Goal: Find specific page/section: Find specific page/section

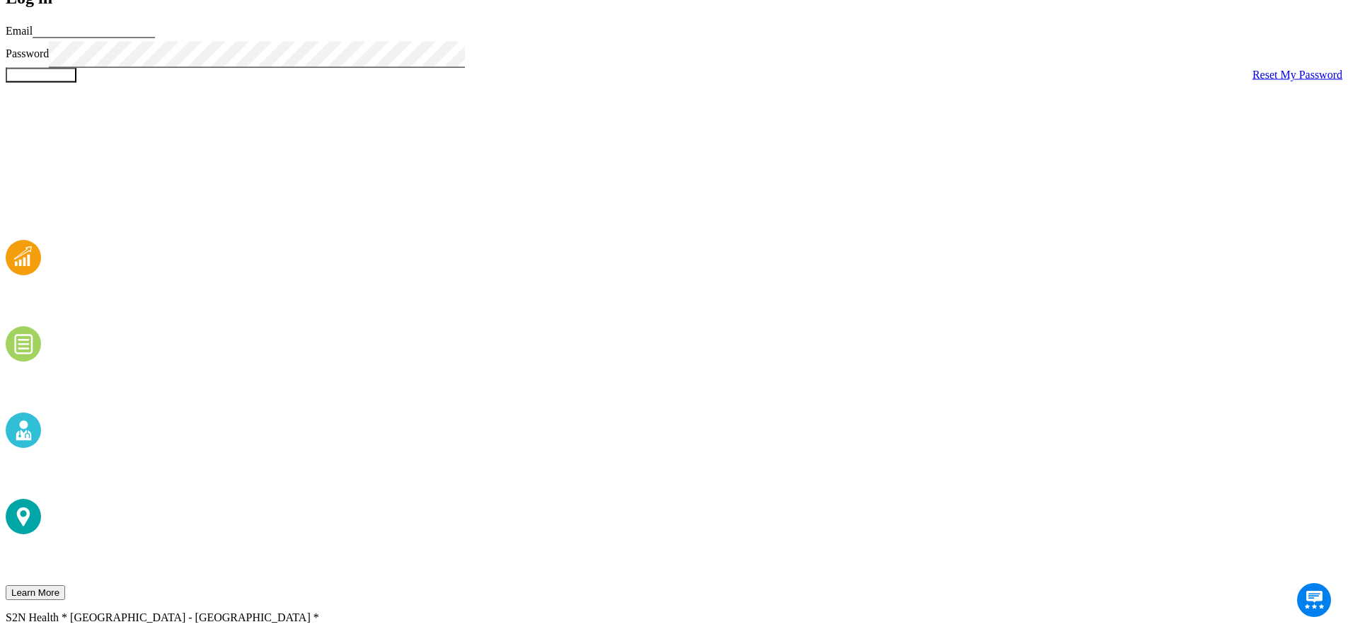
type input "[PERSON_NAME][EMAIL_ADDRESS][DOMAIN_NAME]"
click at [76, 82] on input "Log in" at bounding box center [41, 74] width 71 height 15
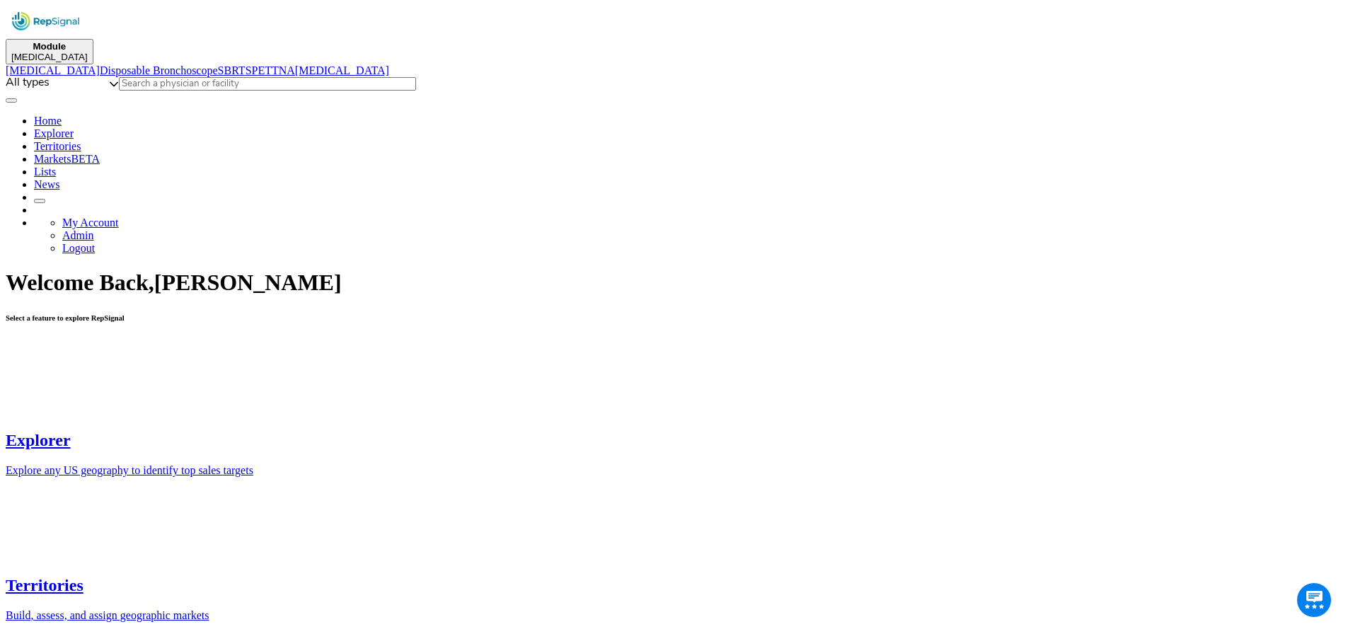
click at [74, 127] on link "Explorer" at bounding box center [54, 133] width 40 height 12
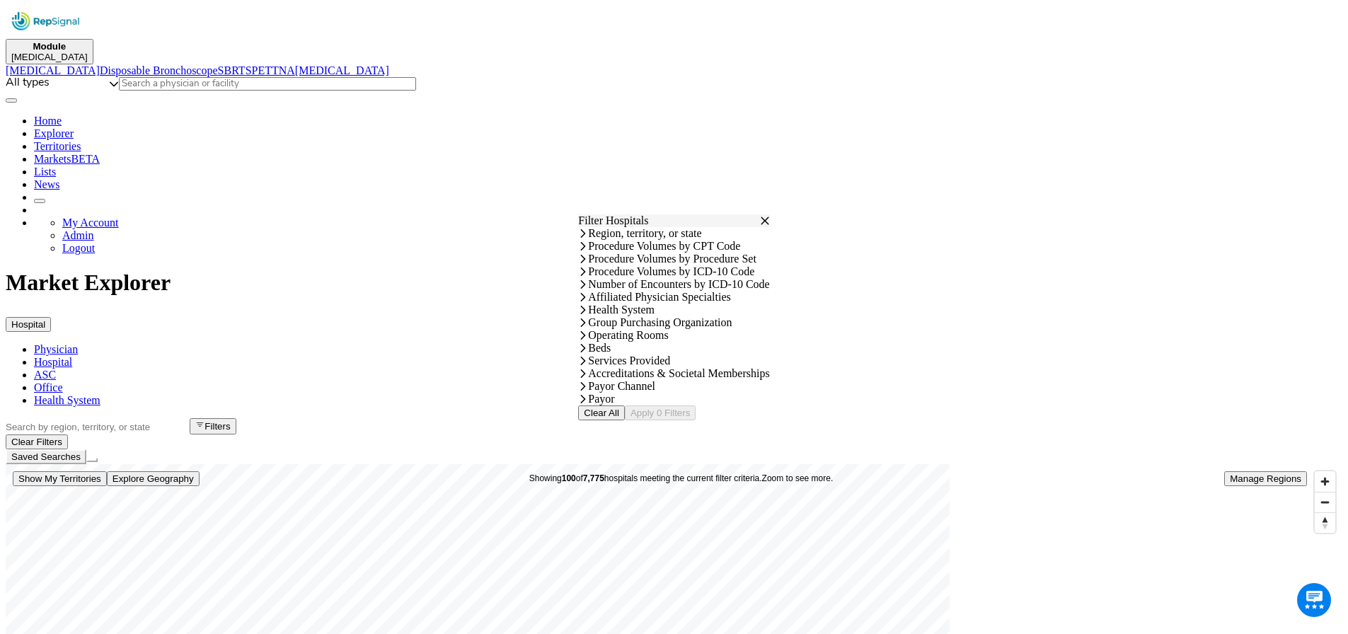
click at [51, 317] on button "Hospital" at bounding box center [28, 324] width 45 height 15
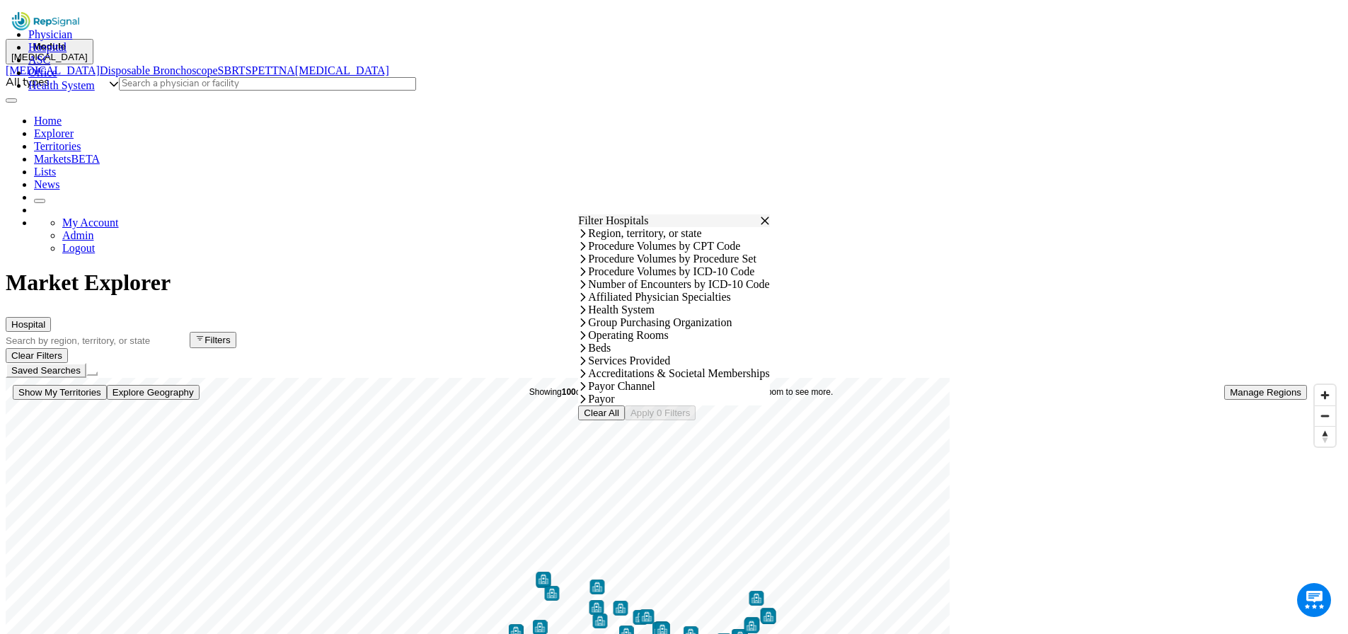
drag, startPoint x: 79, startPoint y: 172, endPoint x: 379, endPoint y: 143, distance: 302.2
click at [72, 40] on link "Physician" at bounding box center [50, 34] width 44 height 12
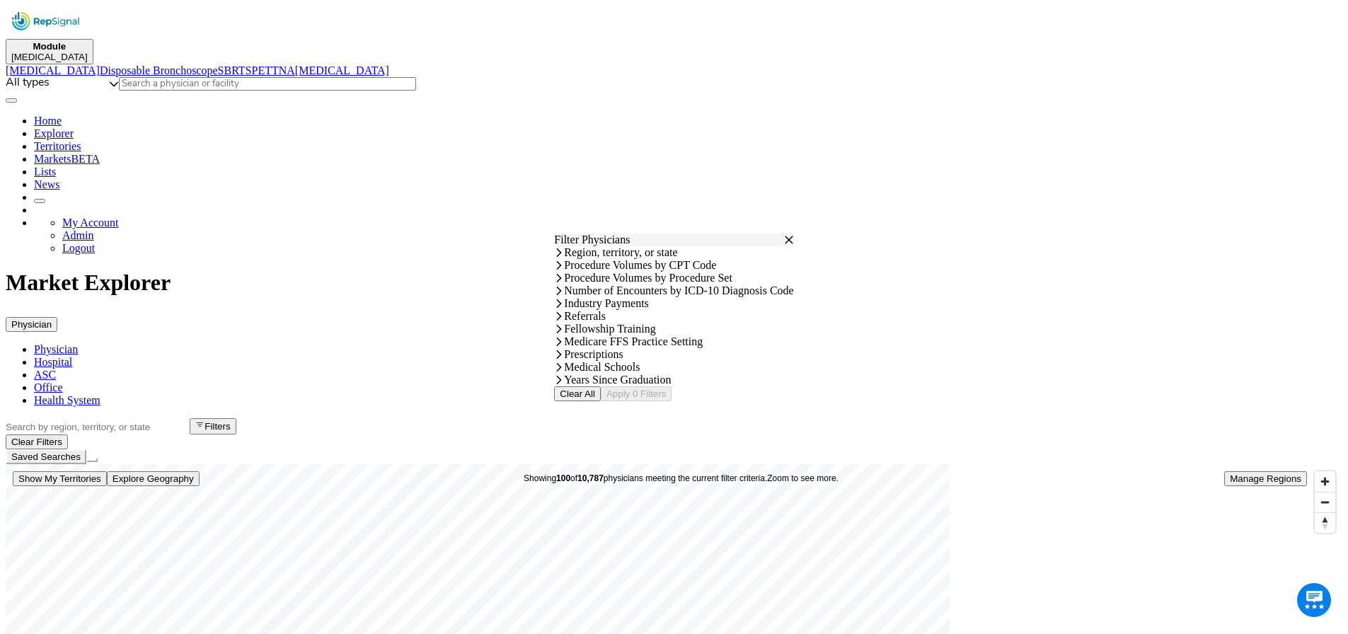
click at [236, 418] on button "Filters" at bounding box center [213, 426] width 47 height 16
click at [794, 235] on button "Close" at bounding box center [789, 240] width 10 height 10
